Goal: Transaction & Acquisition: Purchase product/service

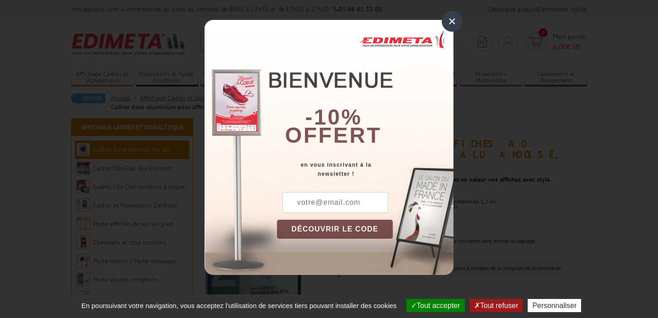
click at [459, 26] on div "×" at bounding box center [452, 21] width 21 height 21
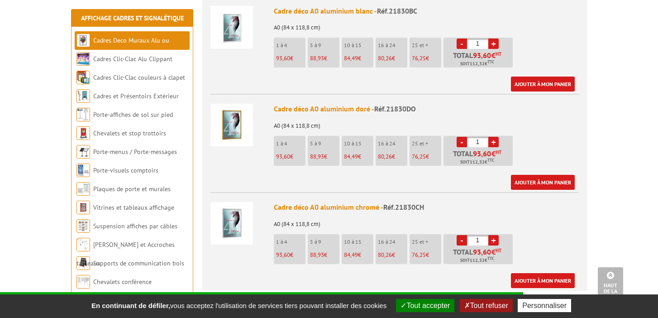
scroll to position [779, 0]
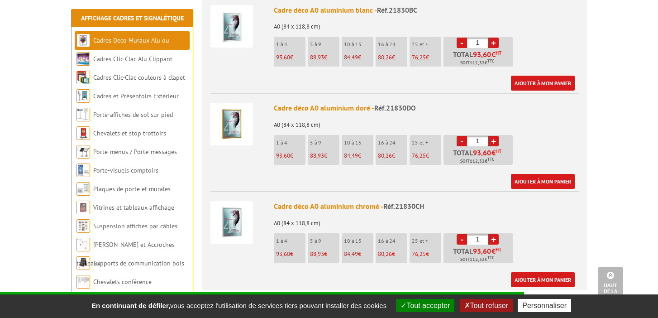
click at [291, 214] on p "A0 (84 x 118,8 cm)" at bounding box center [426, 220] width 305 height 13
click at [238, 203] on img at bounding box center [231, 222] width 43 height 43
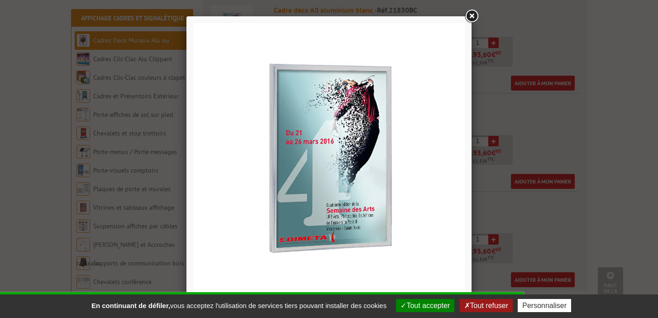
click at [469, 20] on link at bounding box center [472, 16] width 16 height 16
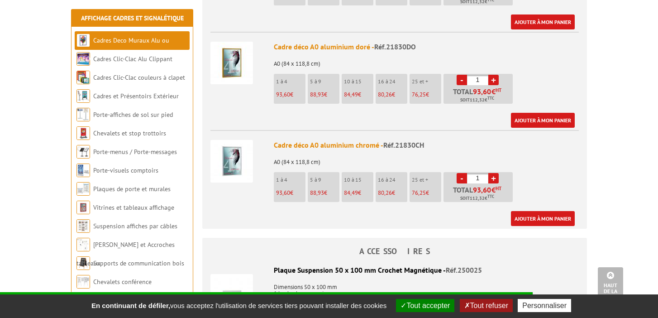
scroll to position [880, 0]
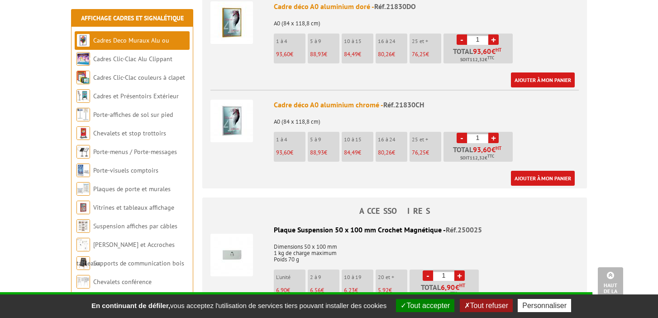
click at [290, 137] on li "1 à 4 93,60 €" at bounding box center [290, 147] width 32 height 30
click at [528, 171] on link "Ajouter à mon panier" at bounding box center [543, 178] width 64 height 15
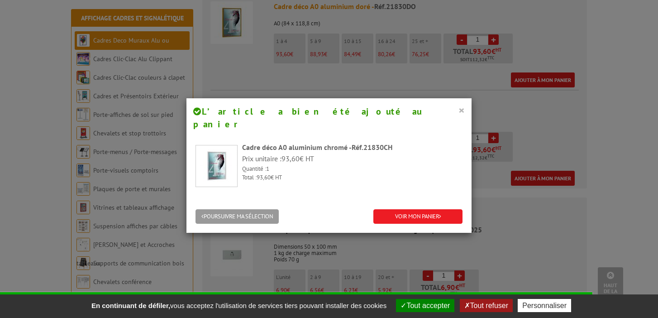
click at [461, 110] on button "×" at bounding box center [462, 110] width 6 height 12
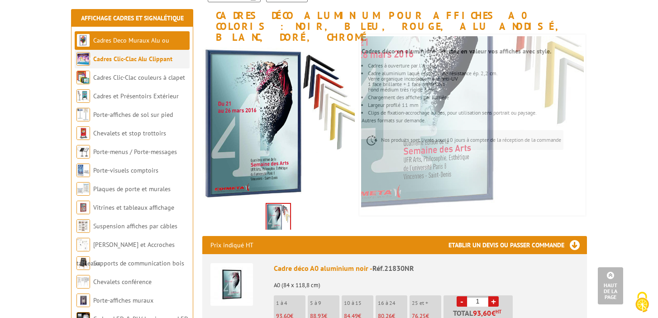
scroll to position [126, 0]
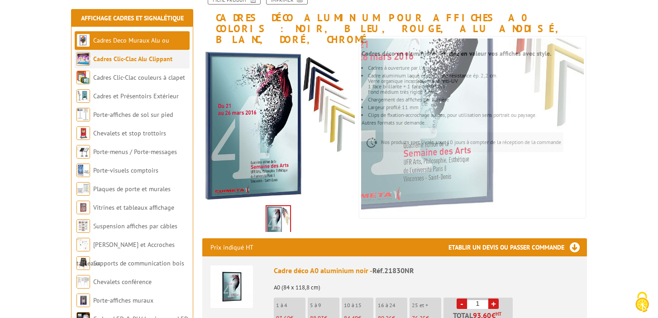
click at [132, 62] on link "Cadres Clic-Clac Alu Clippant" at bounding box center [132, 59] width 79 height 8
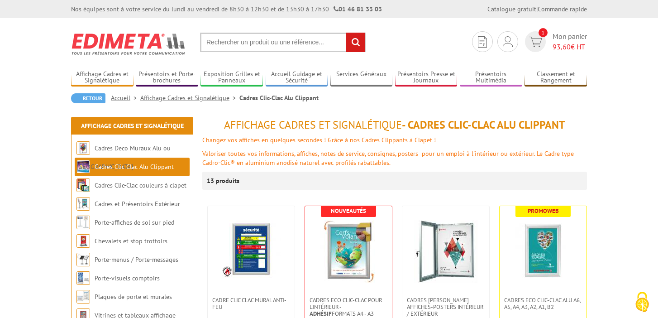
click at [239, 46] on input "text" at bounding box center [283, 42] width 166 height 19
type input "cadre chrome a0"
click at [346, 33] on input "rechercher" at bounding box center [355, 42] width 19 height 19
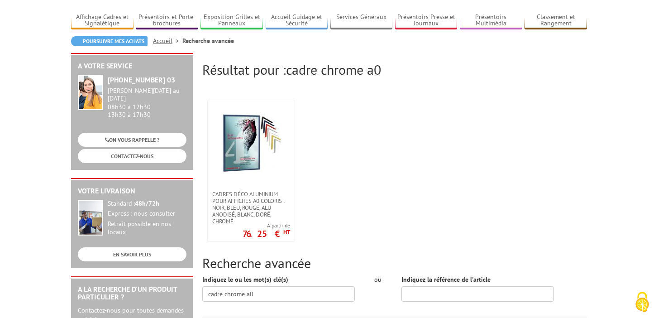
scroll to position [58, 0]
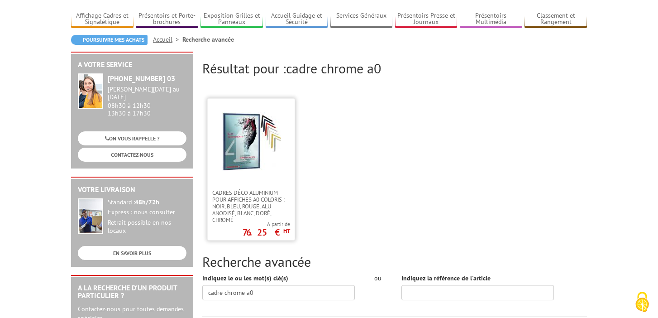
click at [247, 148] on img at bounding box center [251, 141] width 59 height 59
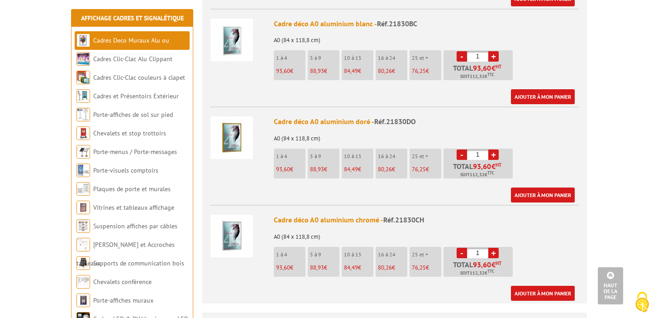
scroll to position [766, 0]
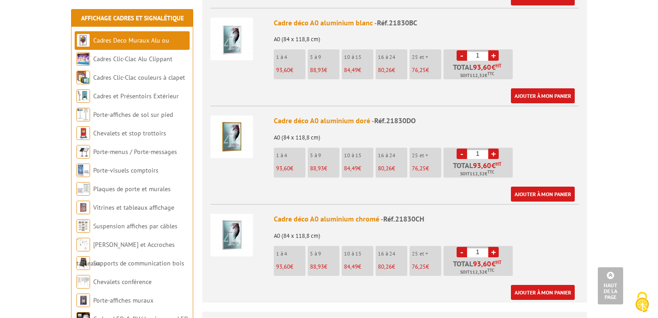
click at [228, 224] on img at bounding box center [231, 235] width 43 height 43
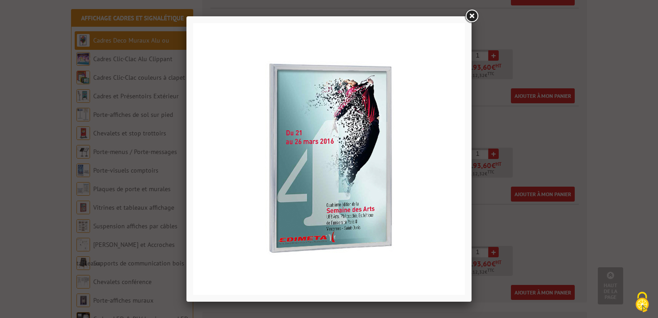
click at [474, 18] on link at bounding box center [472, 16] width 16 height 16
